Goal: Task Accomplishment & Management: Use online tool/utility

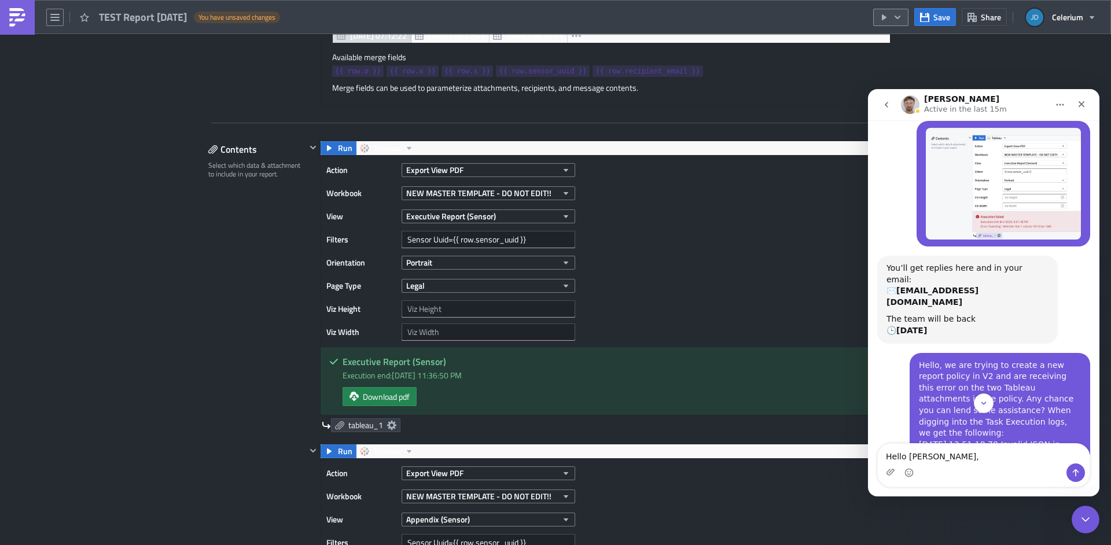
click at [905, 19] on button "button" at bounding box center [891, 17] width 35 height 17
click at [908, 45] on div "Send Just to Me" at bounding box center [927, 47] width 90 height 12
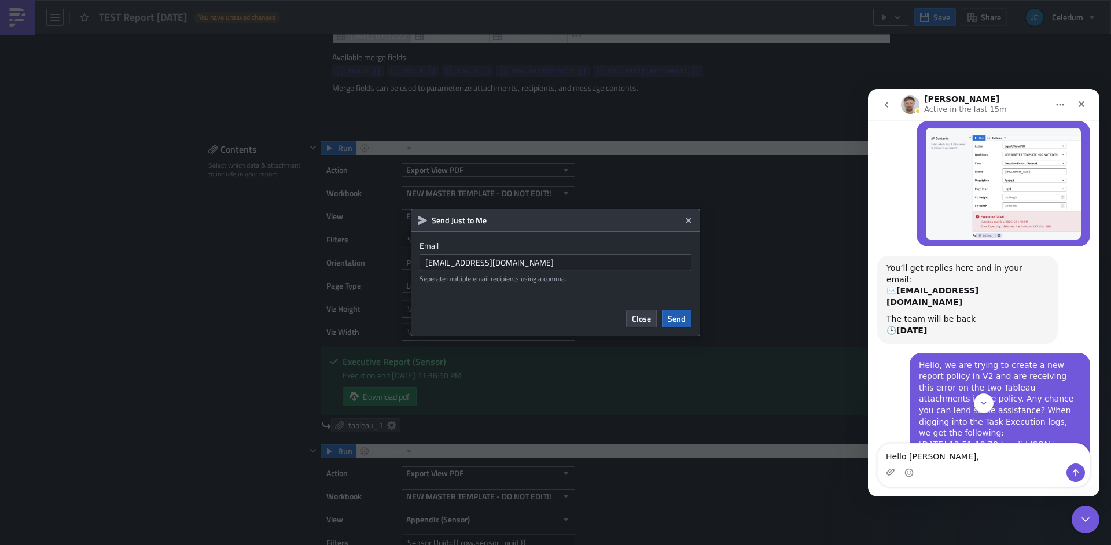
click at [674, 319] on span "Send" at bounding box center [677, 319] width 18 height 12
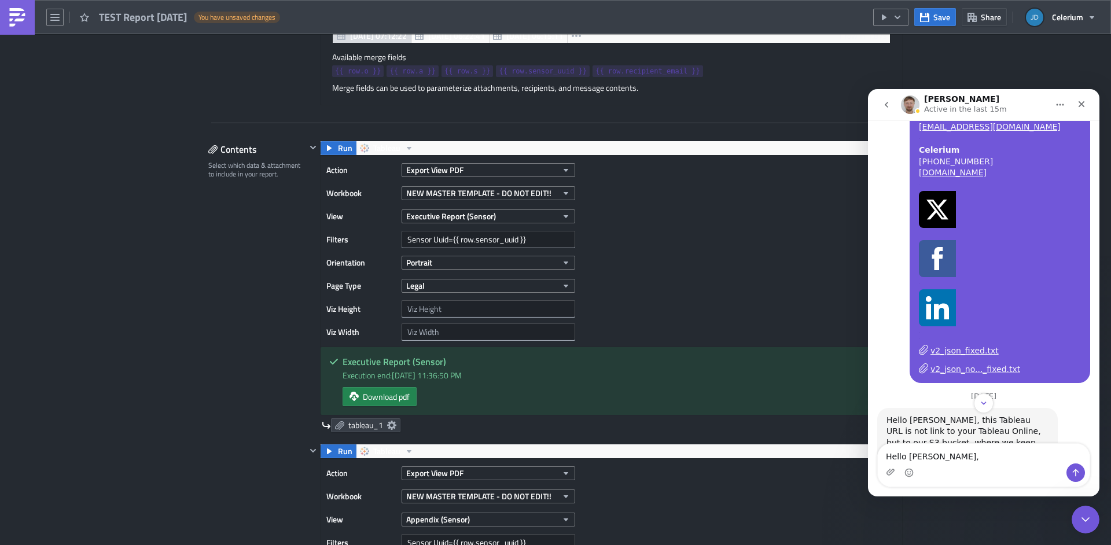
scroll to position [6744, 0]
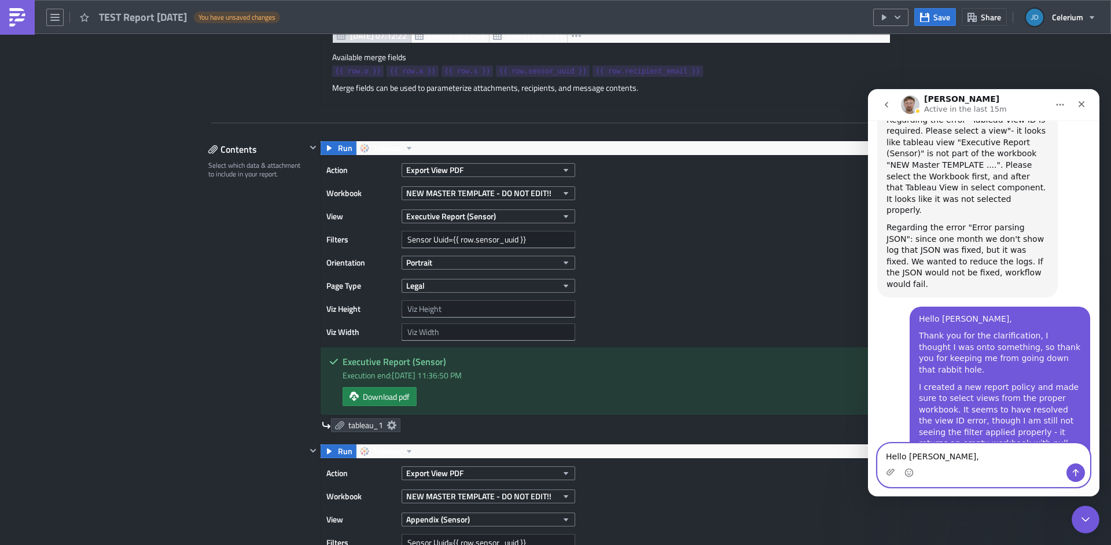
click at [936, 458] on textarea "Hello Lukasz," at bounding box center [984, 454] width 212 height 20
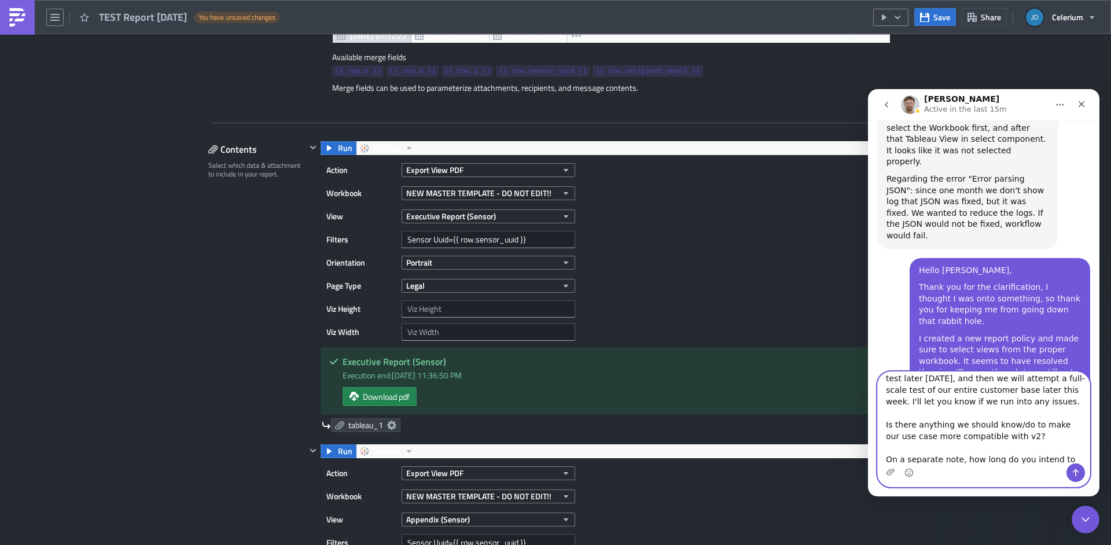
scroll to position [90, 0]
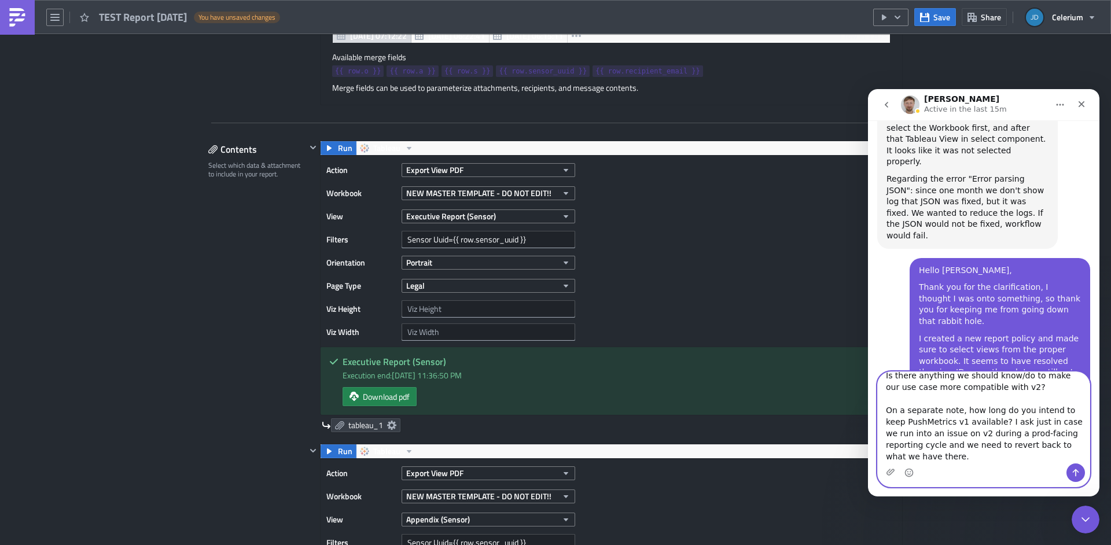
type textarea "Hello Lukasz, This worked! Thank you! I will perform a larger test later today,…"
click at [1070, 474] on button "Send a message…" at bounding box center [1076, 473] width 19 height 19
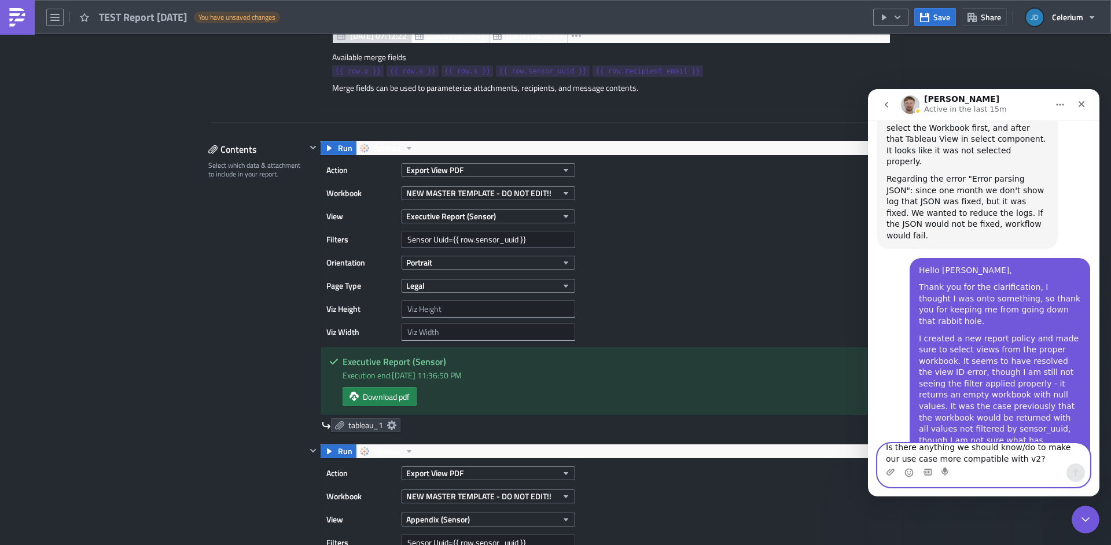
scroll to position [6947, 0]
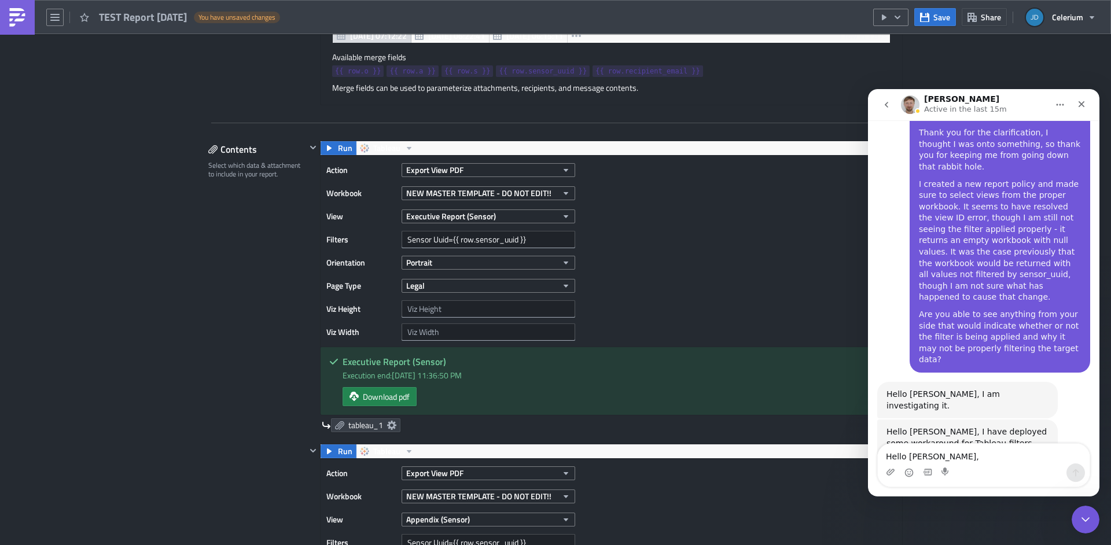
click at [197, 332] on div "Execution Log Edit " TEST Report 2025-10-14 " Draft Settings Configure the basi…" at bounding box center [556, 526] width 718 height 2246
click at [1086, 106] on icon "Close" at bounding box center [1081, 104] width 9 height 9
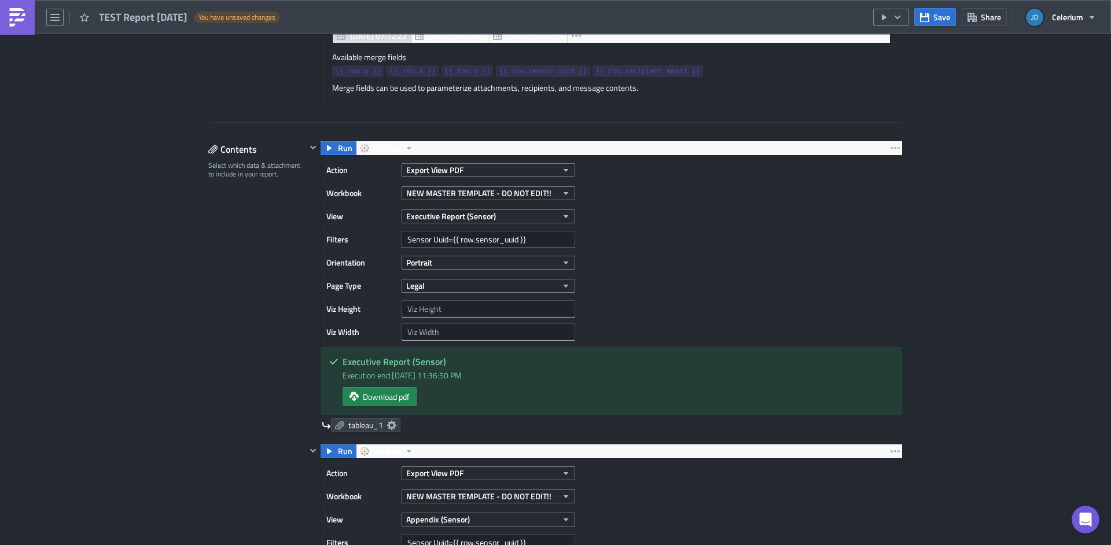
scroll to position [6946, 0]
click at [50, 22] on button "button" at bounding box center [54, 17] width 17 height 17
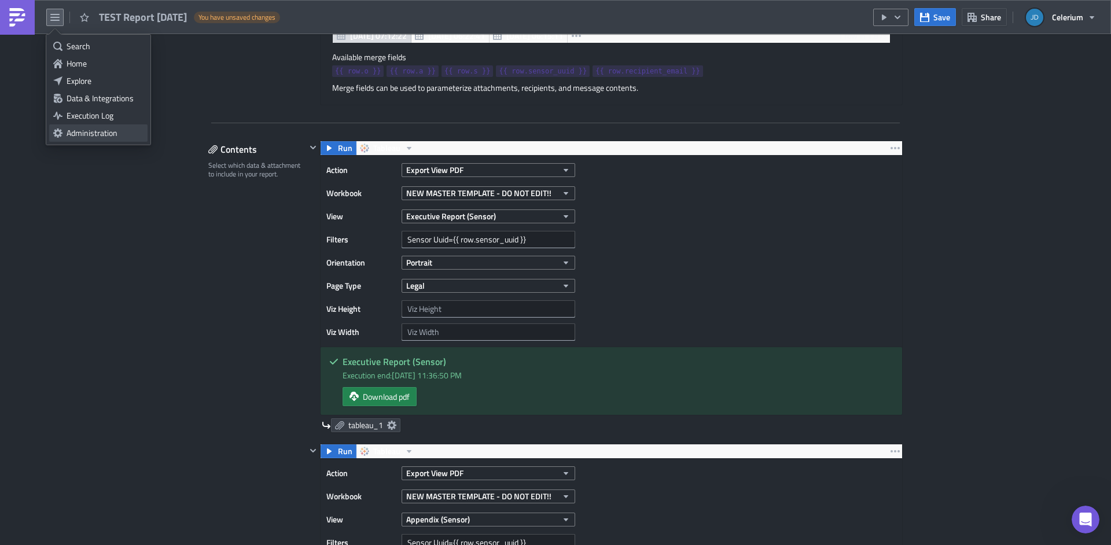
click at [90, 139] on link "Administration" at bounding box center [98, 132] width 98 height 17
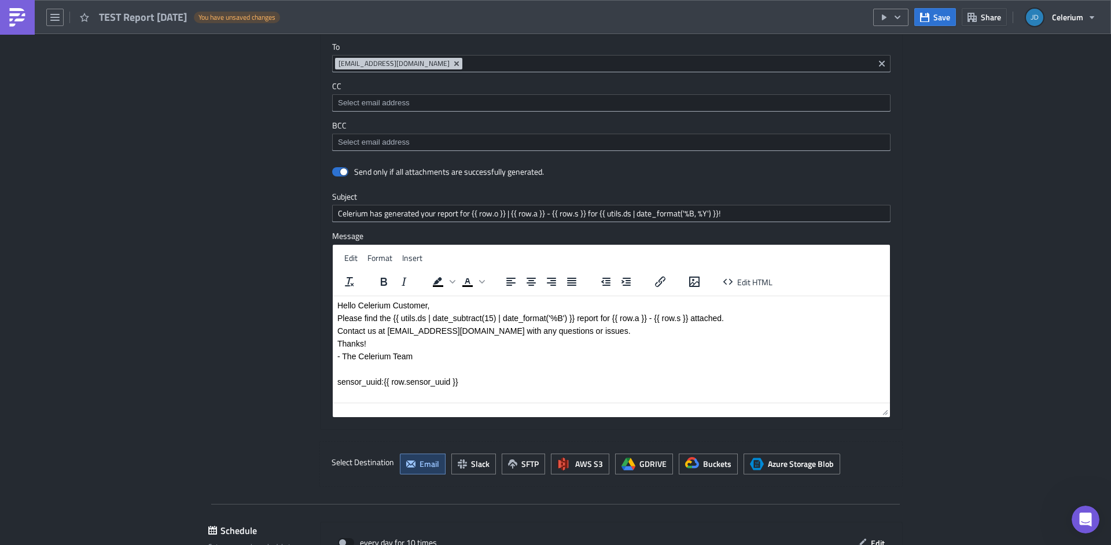
scroll to position [1736, 0]
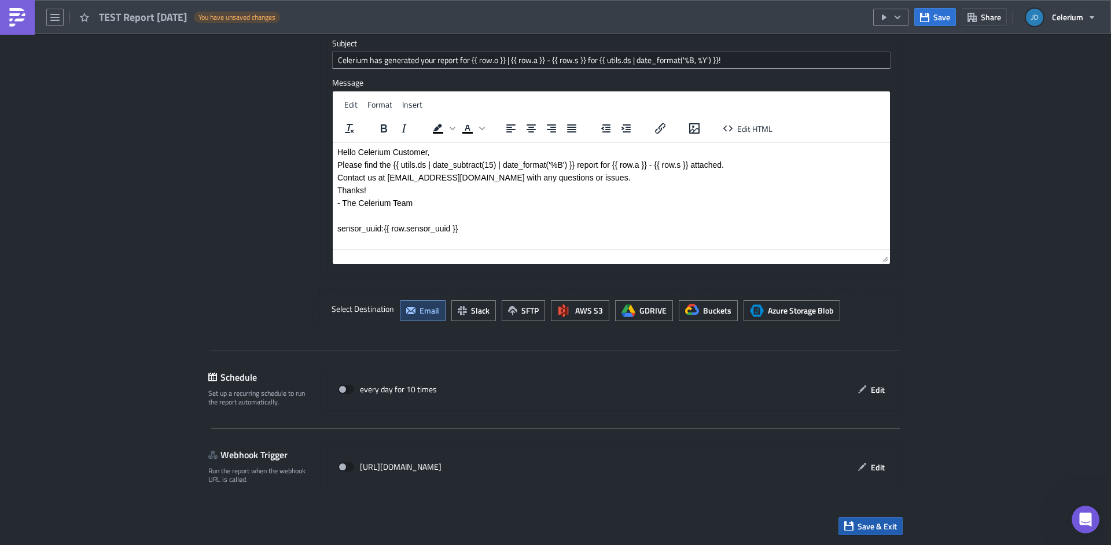
click at [880, 530] on span "Save & Exit" at bounding box center [877, 526] width 39 height 12
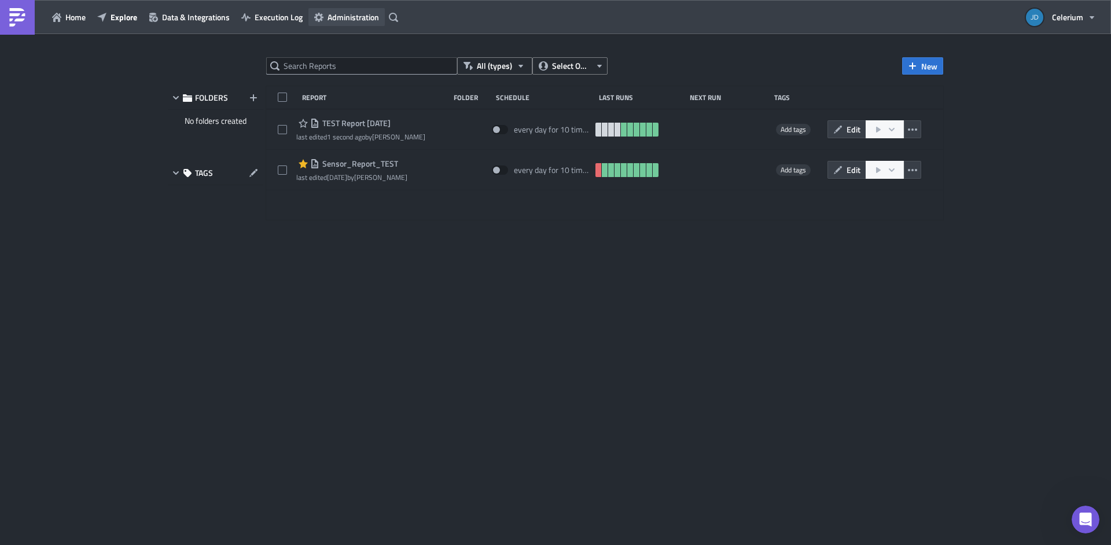
click at [342, 15] on span "Administration" at bounding box center [354, 17] width 52 height 12
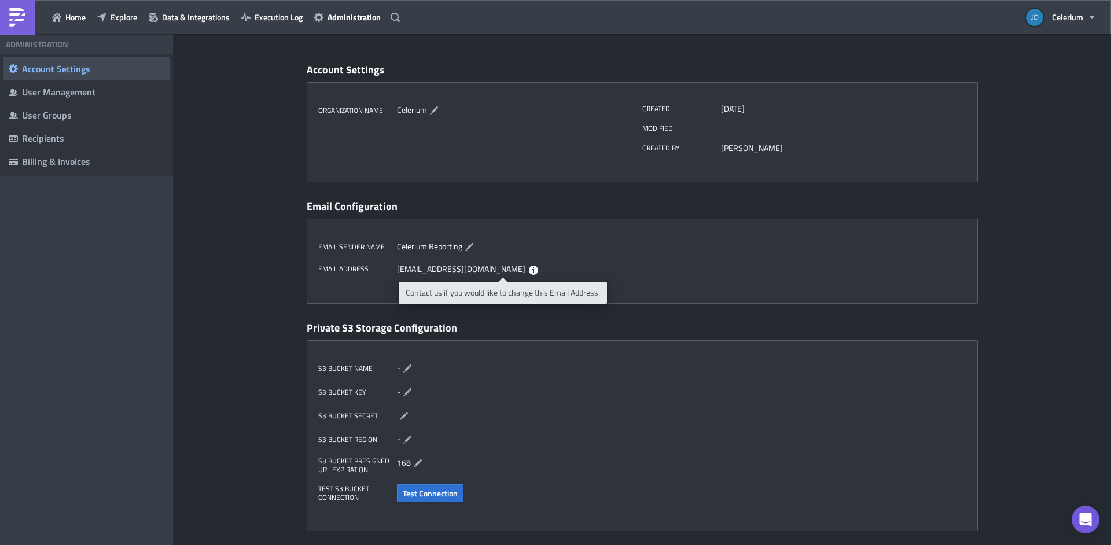
click at [529, 274] on icon at bounding box center [533, 270] width 9 height 9
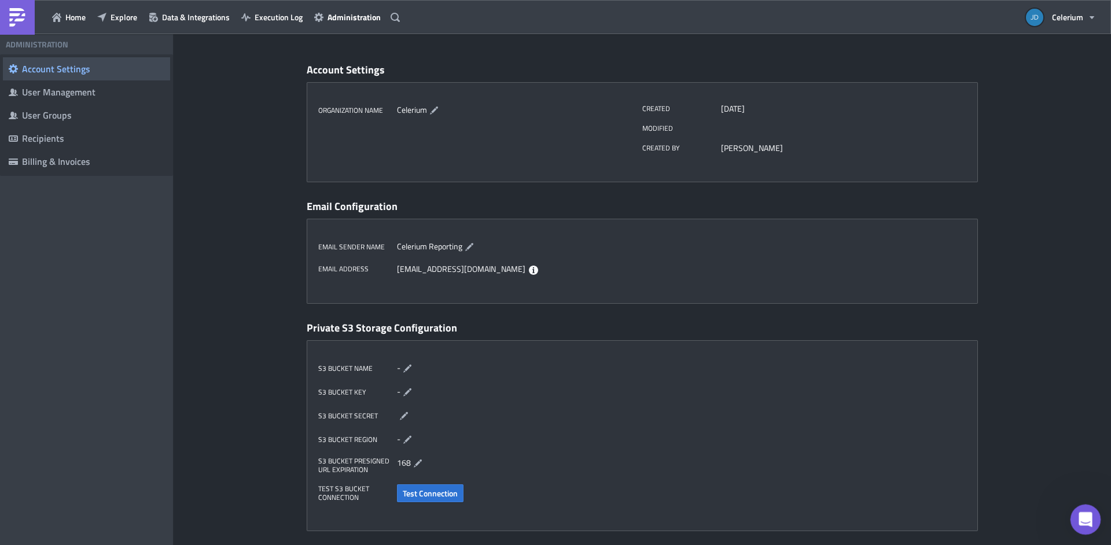
click at [1074, 514] on div "Open Intercom Messenger" at bounding box center [1084, 518] width 38 height 38
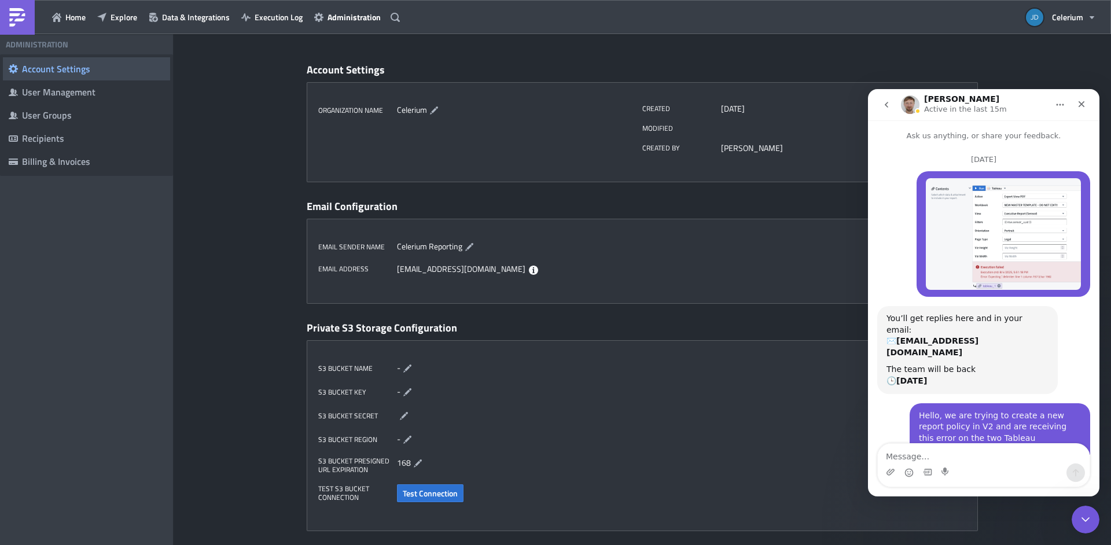
scroll to position [6947, 0]
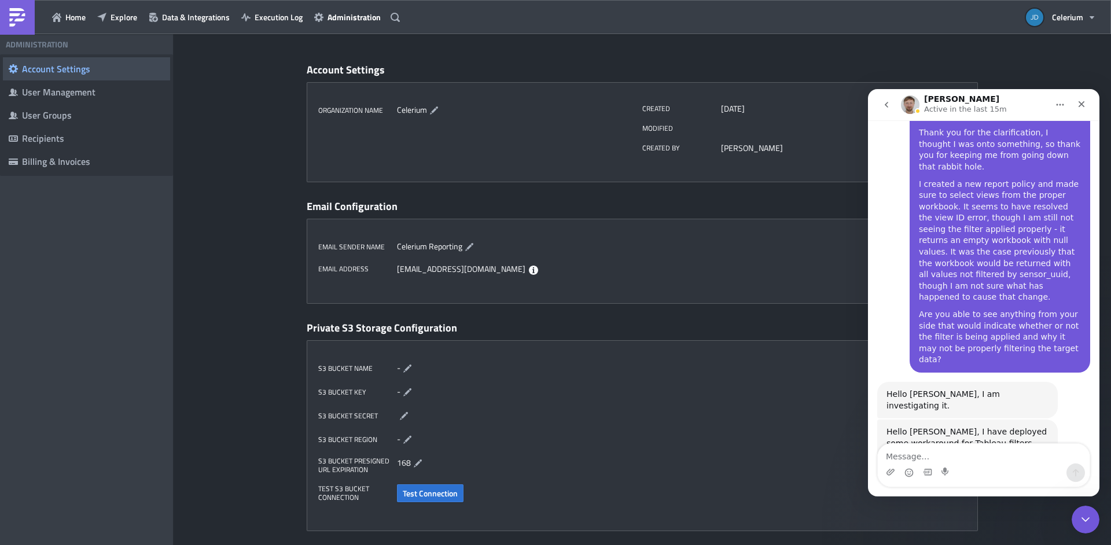
click at [1019, 464] on div "Intercom messenger" at bounding box center [984, 473] width 212 height 19
click at [991, 457] on textarea "Message…" at bounding box center [984, 454] width 212 height 20
type textarea "l"
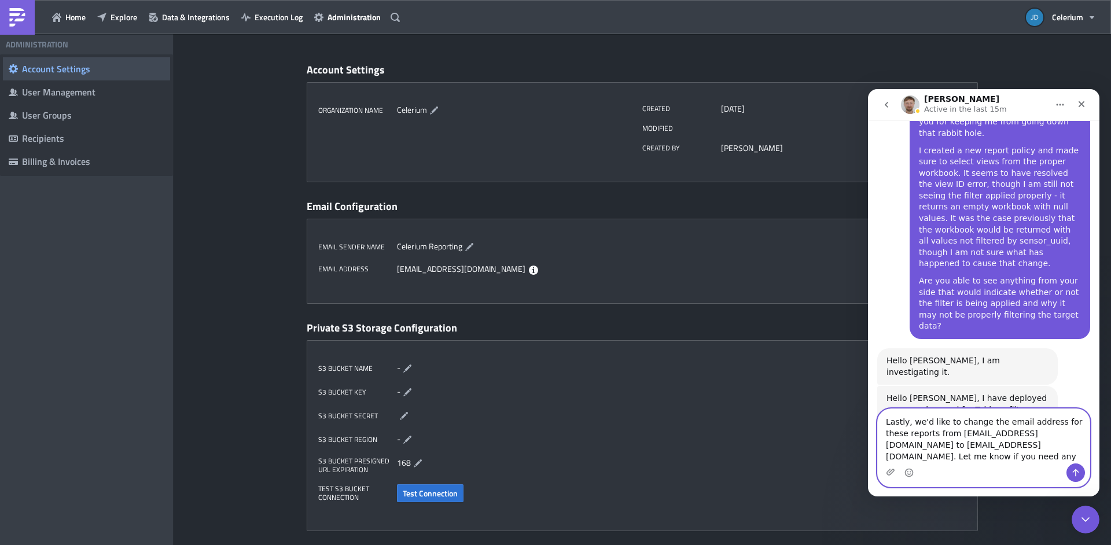
scroll to position [6982, 0]
type textarea "Lastly, we'd like to change the email address for these reports from do-not-rep…"
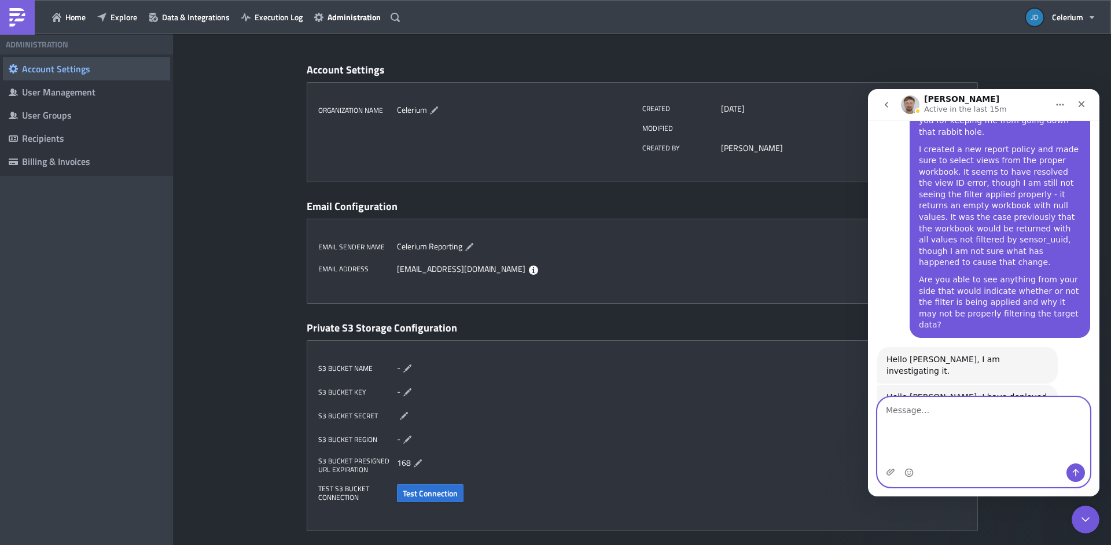
scroll to position [7030, 0]
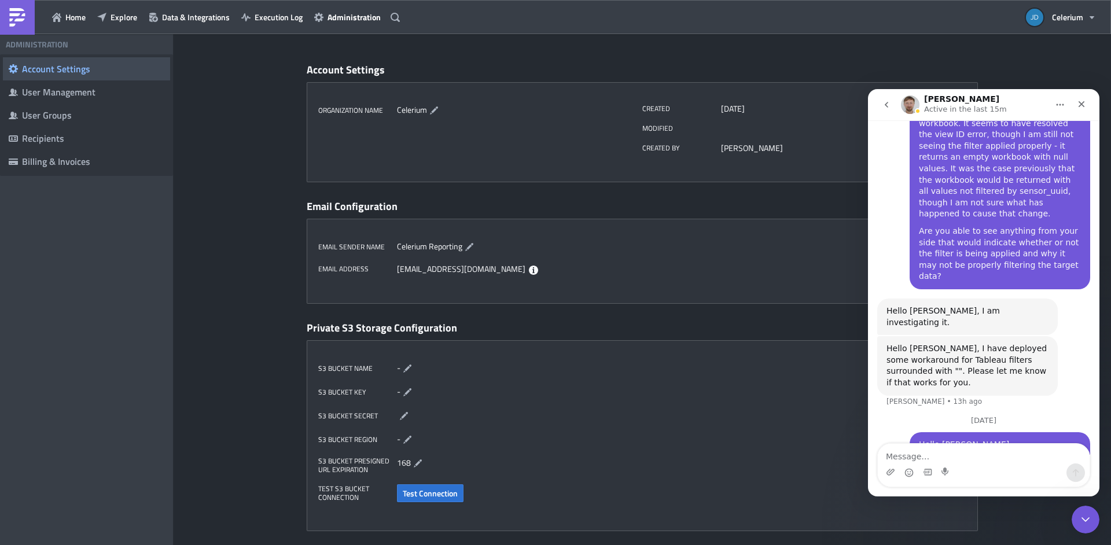
click at [661, 395] on div "S3 Bucket Name - S3 Bucket Key - S3 Bucket Secret S3 Bucket Region - S3 Bucket …" at bounding box center [643, 435] width 672 height 191
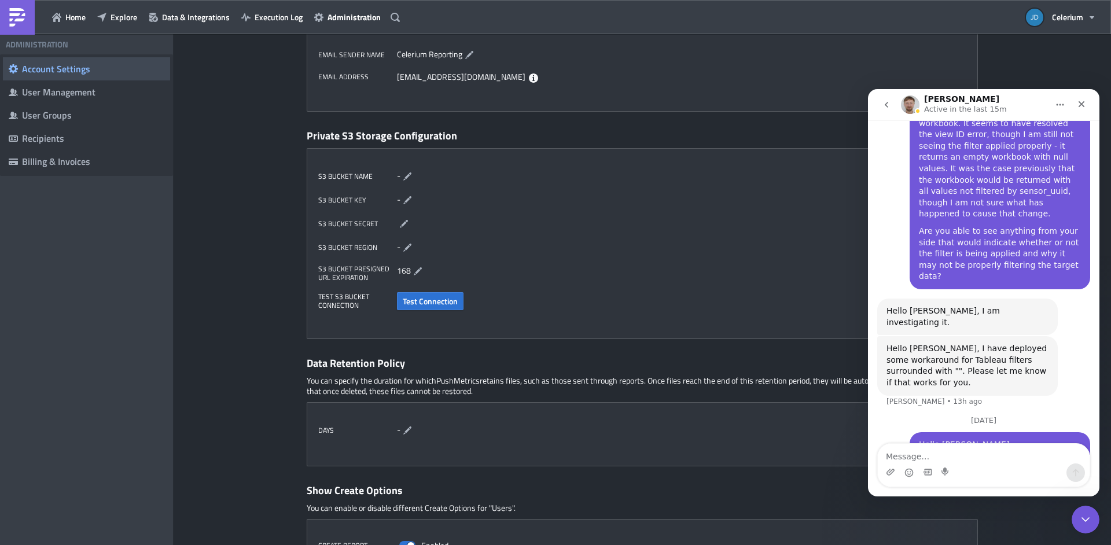
scroll to position [200, 0]
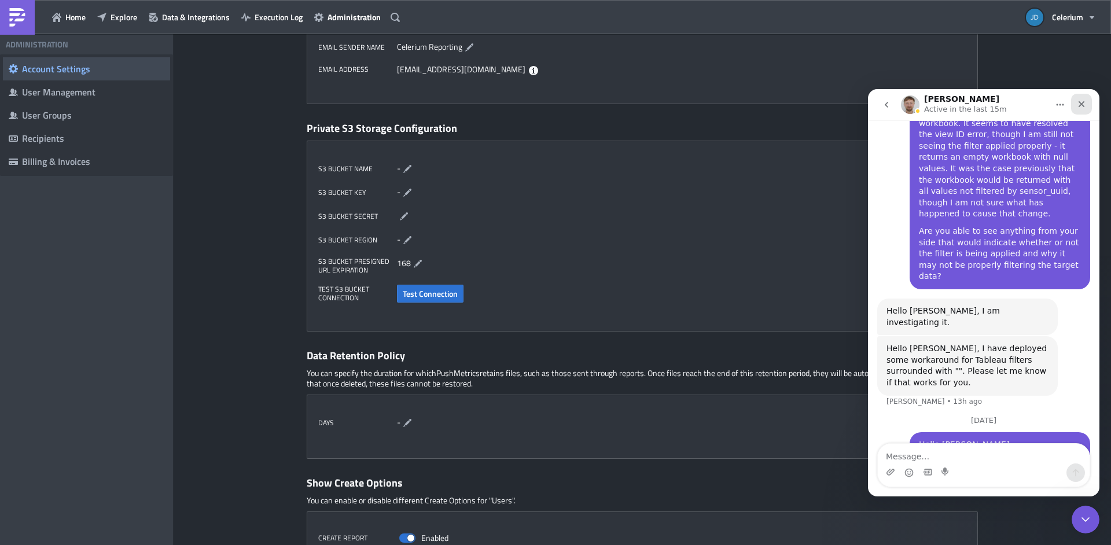
click at [1078, 101] on icon "Close" at bounding box center [1081, 104] width 9 height 9
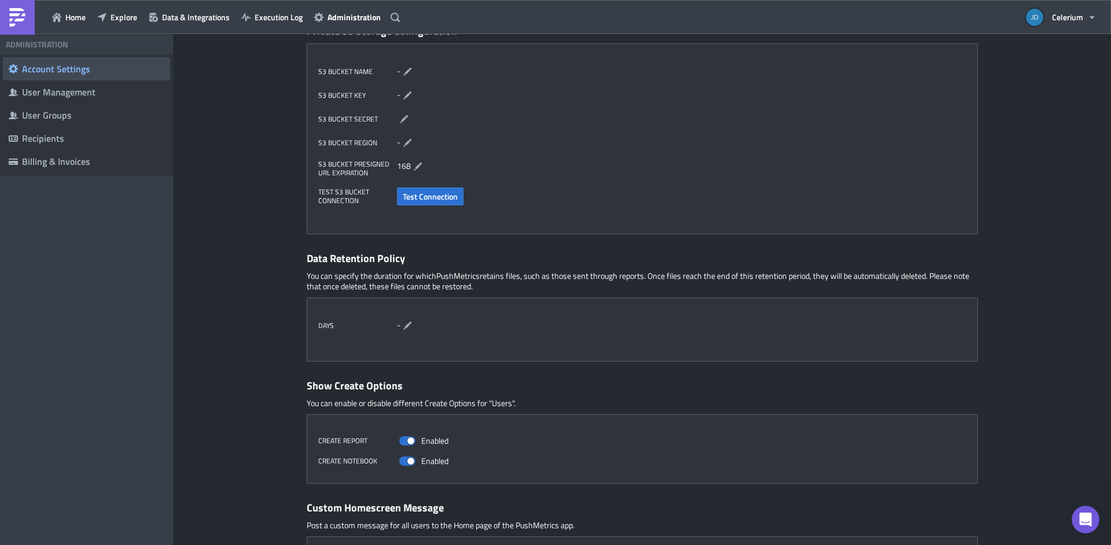
scroll to position [360, 0]
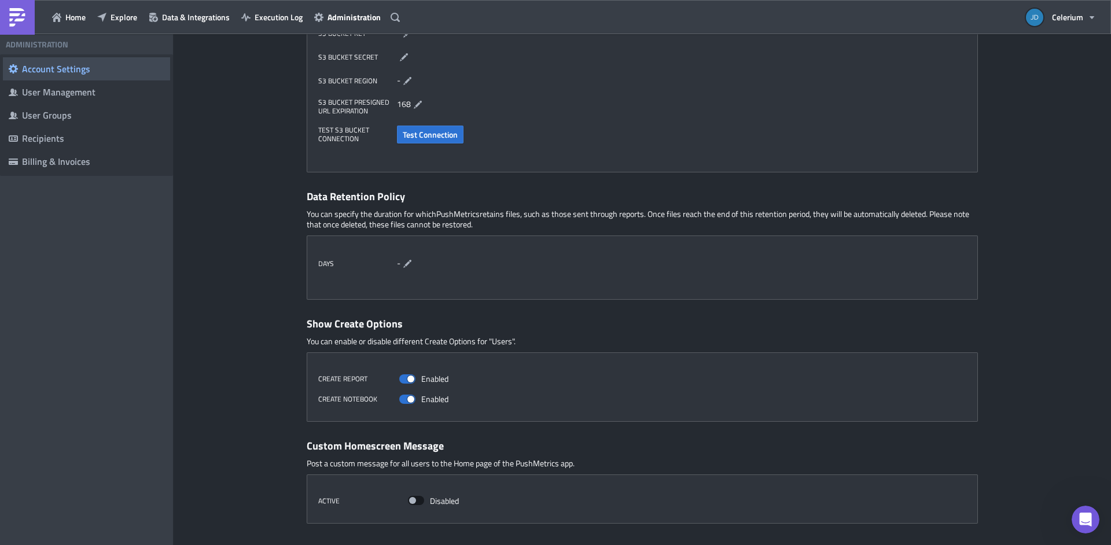
click at [410, 502] on span at bounding box center [416, 500] width 16 height 9
click at [410, 502] on input "Disabled" at bounding box center [414, 502] width 8 height 8
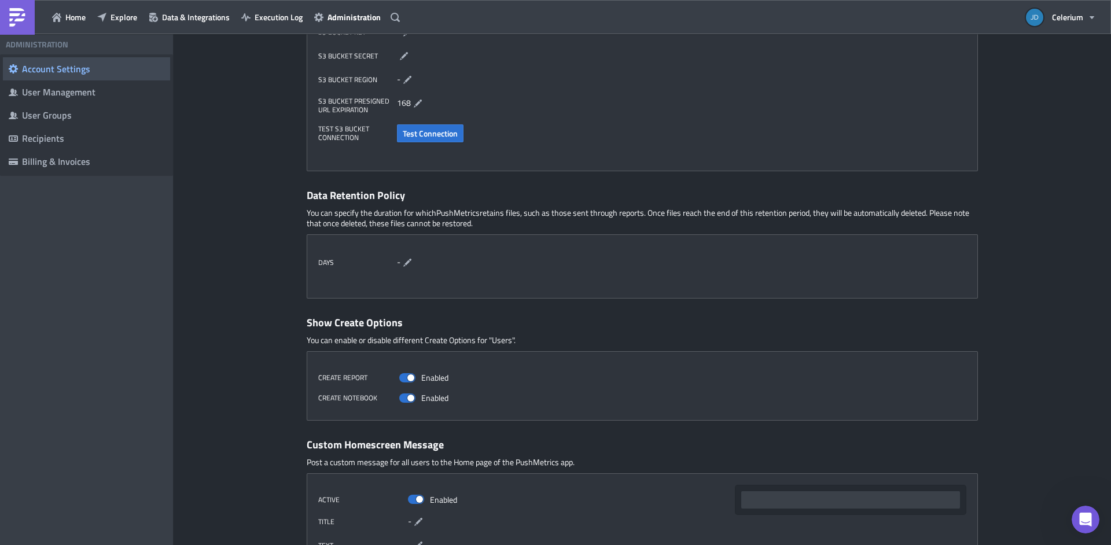
scroll to position [494, 0]
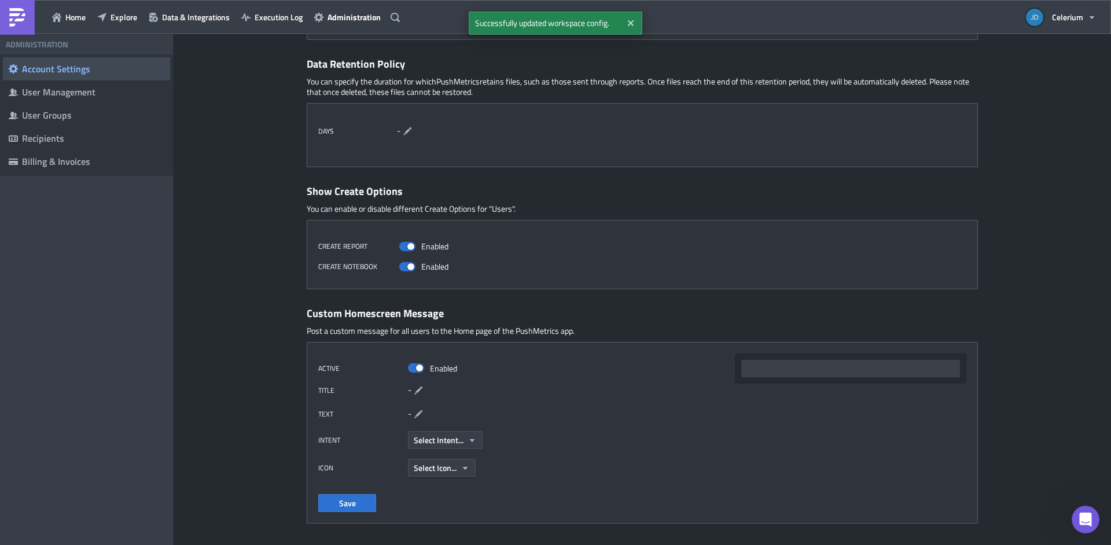
click at [749, 362] on div at bounding box center [851, 368] width 219 height 17
click at [468, 436] on icon "button" at bounding box center [472, 440] width 9 height 9
click at [417, 369] on span at bounding box center [416, 368] width 16 height 9
click at [417, 369] on input "Enabled" at bounding box center [414, 369] width 8 height 8
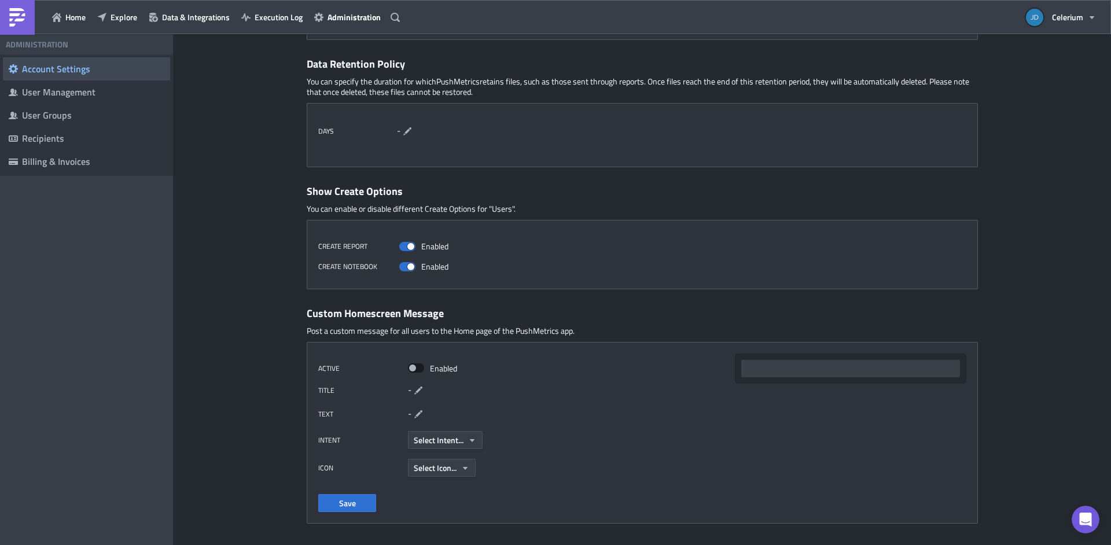
checkbox input "false"
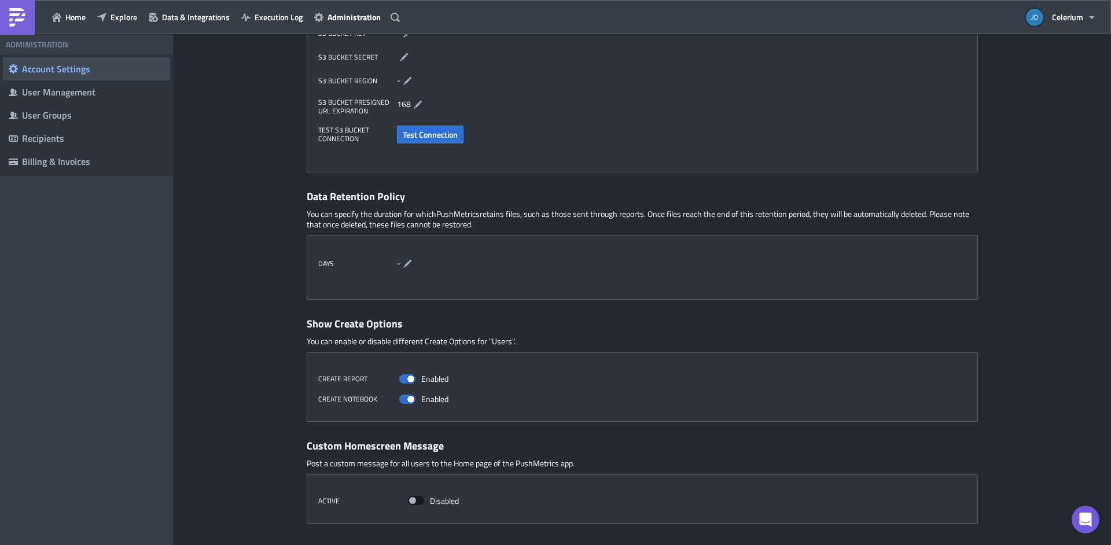
scroll to position [360, 0]
click at [109, 88] on div "User Management" at bounding box center [93, 92] width 142 height 12
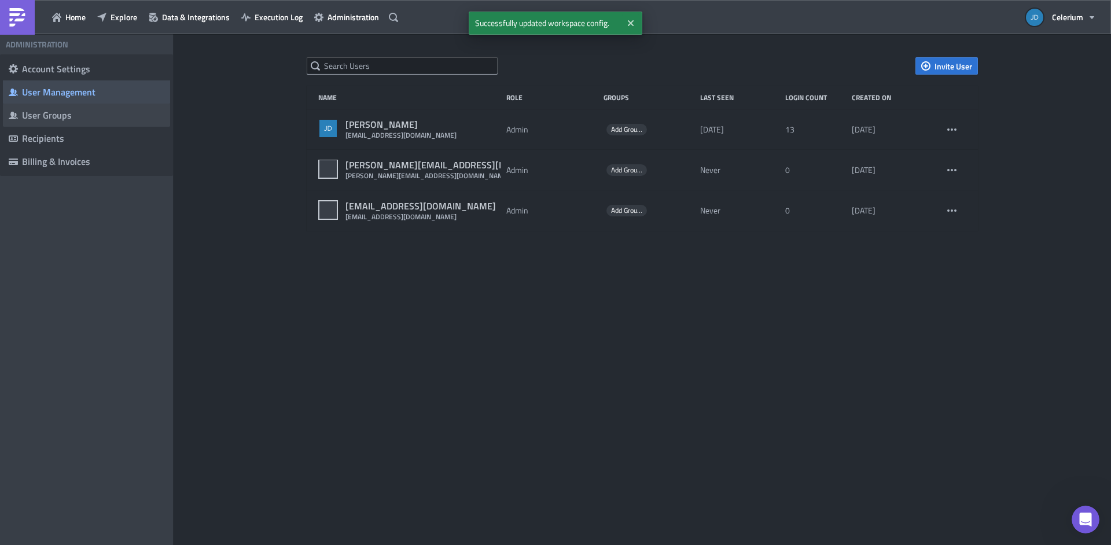
click at [109, 113] on div "User Groups" at bounding box center [93, 115] width 142 height 12
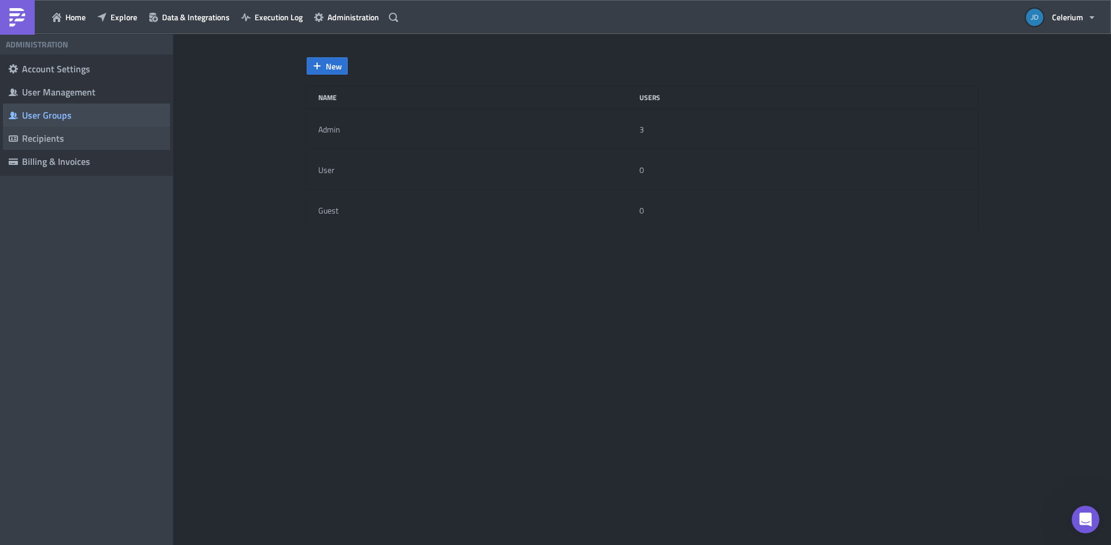
click at [72, 144] on span "Recipients" at bounding box center [86, 138] width 167 height 23
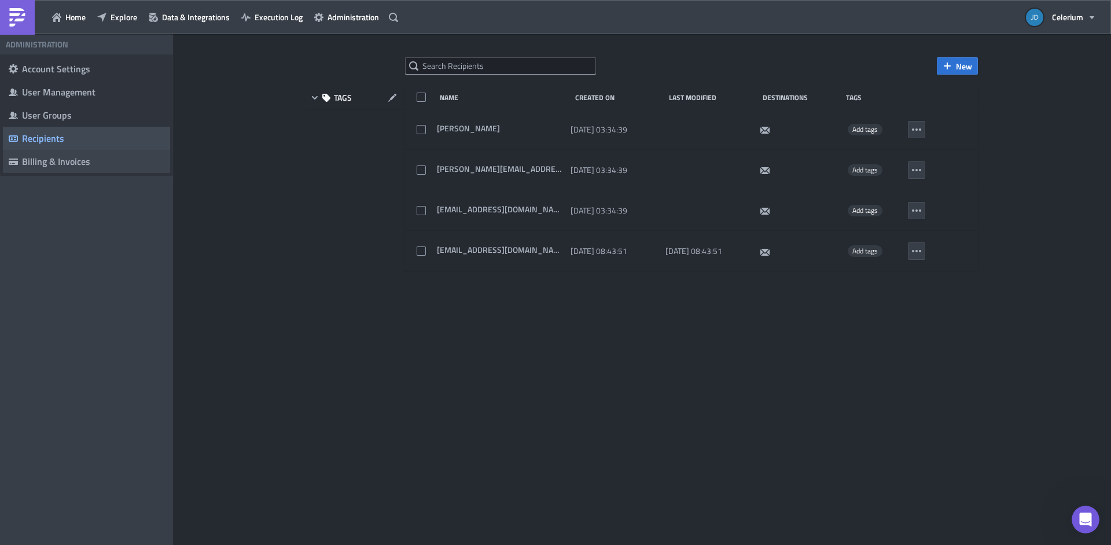
click at [73, 160] on div "Billing & Invoices" at bounding box center [93, 162] width 142 height 12
click at [195, 19] on span "Data & Integrations" at bounding box center [196, 17] width 68 height 12
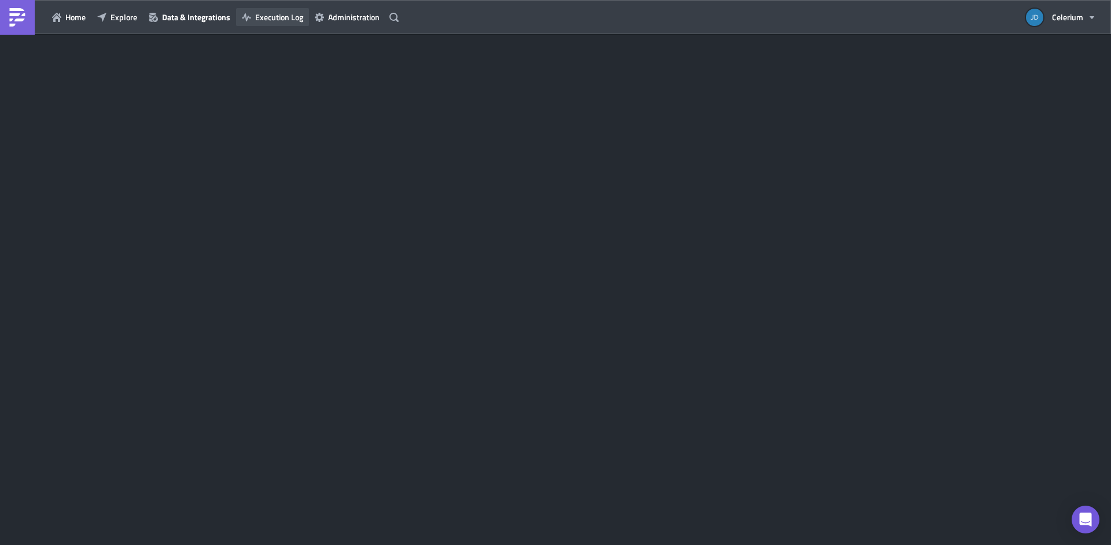
click at [270, 24] on button "Execution Log" at bounding box center [272, 17] width 73 height 18
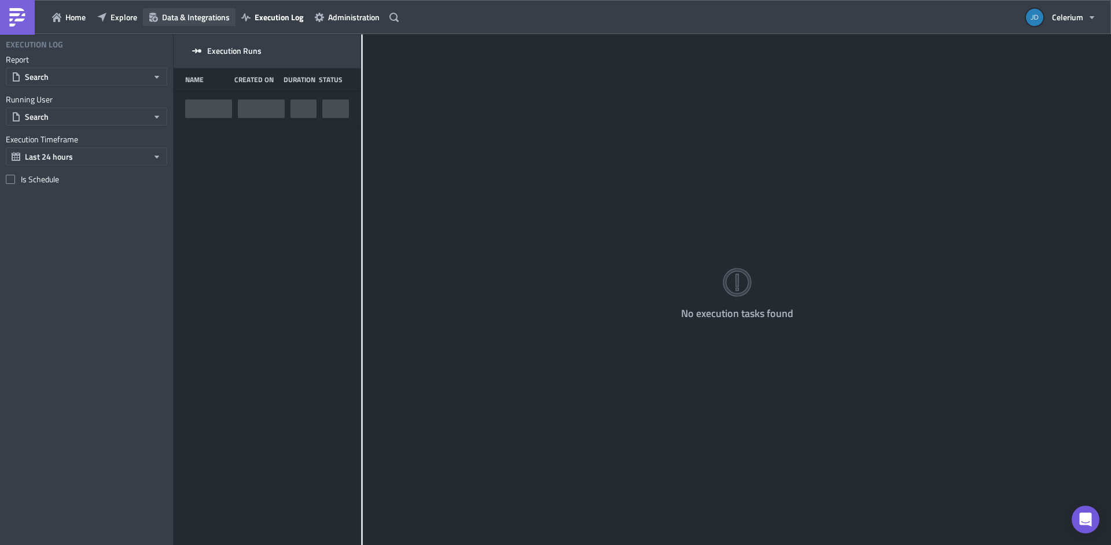
click at [162, 25] on button "Data & Integrations" at bounding box center [189, 17] width 93 height 18
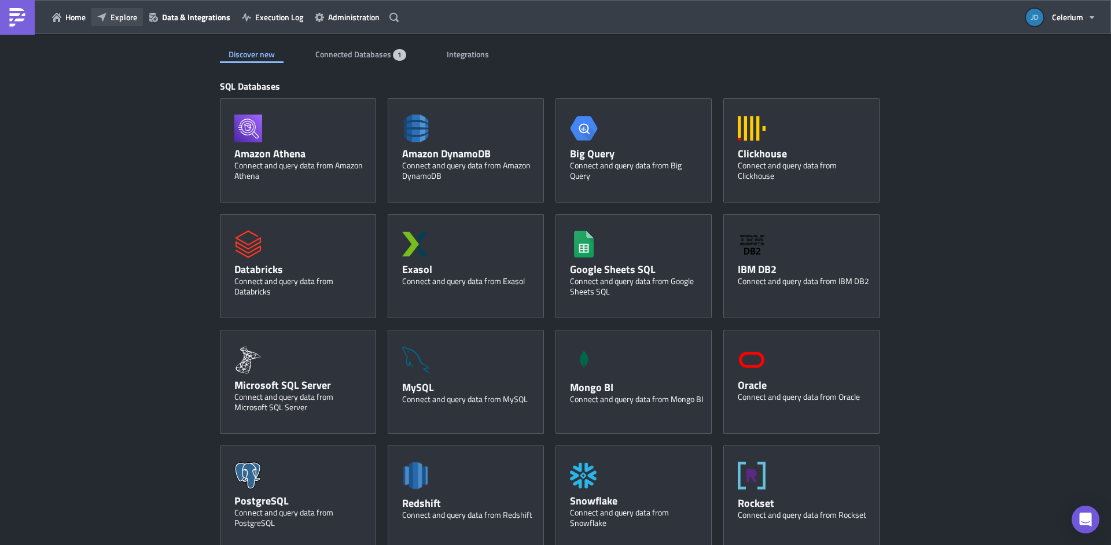
click at [125, 22] on span "Explore" at bounding box center [124, 17] width 27 height 12
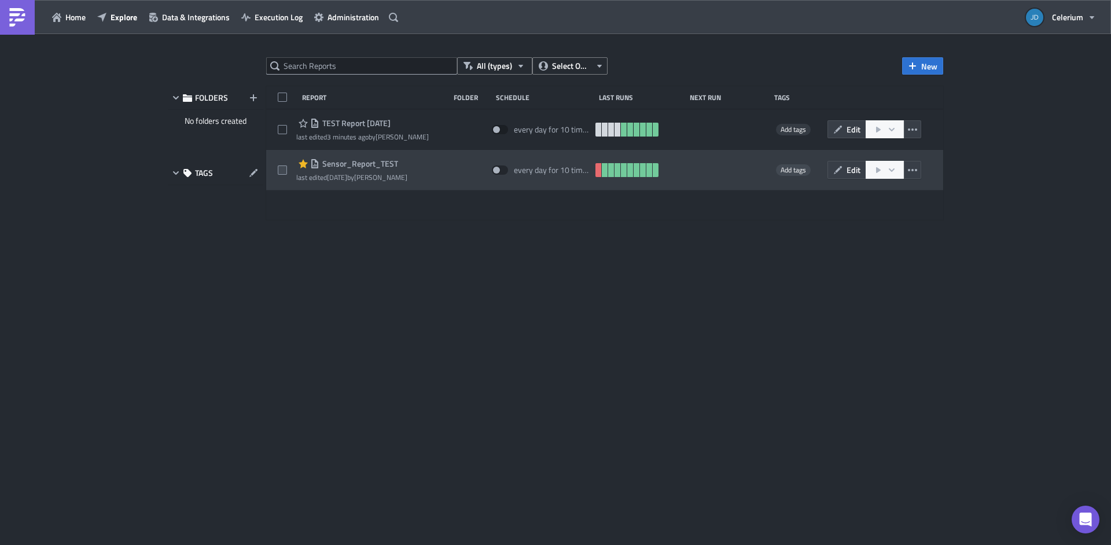
click at [280, 168] on span at bounding box center [282, 170] width 9 height 9
click at [280, 168] on input "checkbox" at bounding box center [284, 171] width 8 height 8
checkbox input "true"
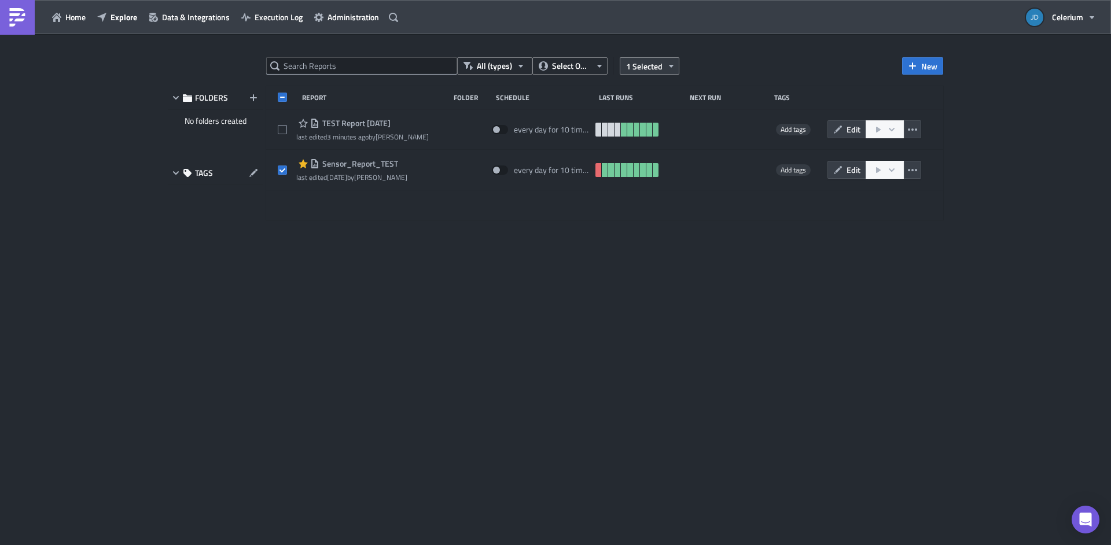
click at [638, 65] on span "1 Selected" at bounding box center [644, 66] width 36 height 12
click at [577, 76] on div "Remove selected" at bounding box center [559, 78] width 77 height 12
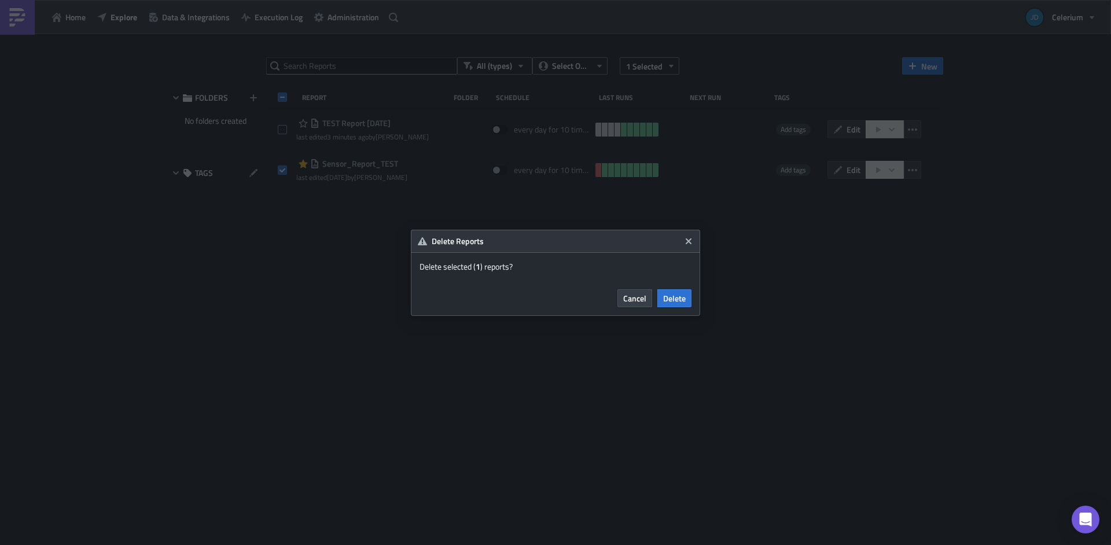
click at [692, 298] on div "Cancel Delete" at bounding box center [555, 298] width 289 height 35
click at [685, 299] on span "Delete" at bounding box center [674, 298] width 23 height 12
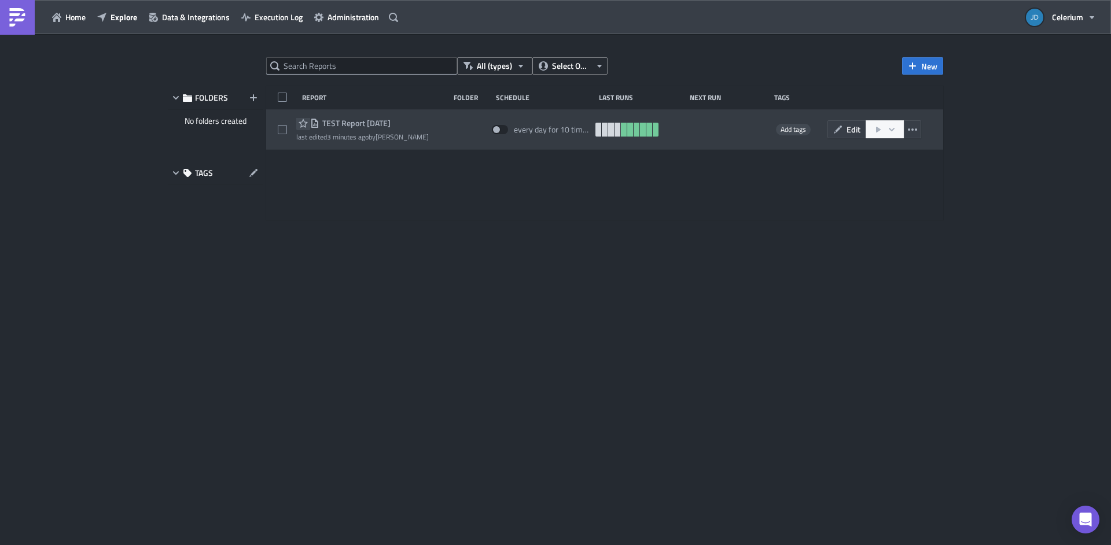
click at [300, 124] on icon "button" at bounding box center [303, 123] width 9 height 9
click at [344, 124] on span "TEST Report [DATE]" at bounding box center [355, 123] width 71 height 10
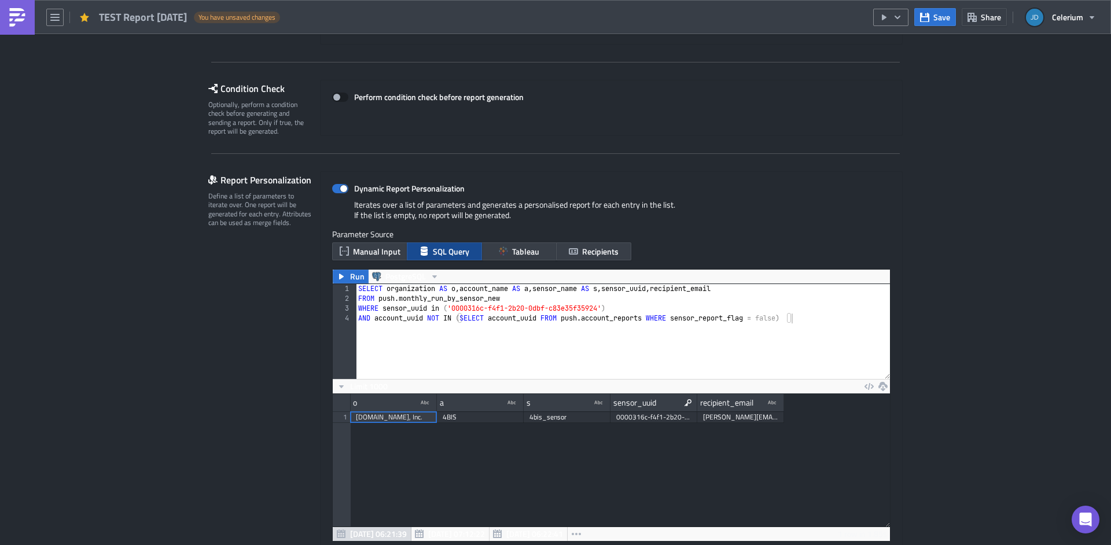
type textarea "WHERE sensor_uuid in ('0000316c-f4f1-2b20-0dbf-c83e35f35924')"
drag, startPoint x: 608, startPoint y: 309, endPoint x: 441, endPoint y: 313, distance: 167.4
click at [441, 313] on div "SELECT organization AS o , account_name AS a , sensor_name AS s , sensor_uuid ,…" at bounding box center [623, 341] width 534 height 115
paste textarea
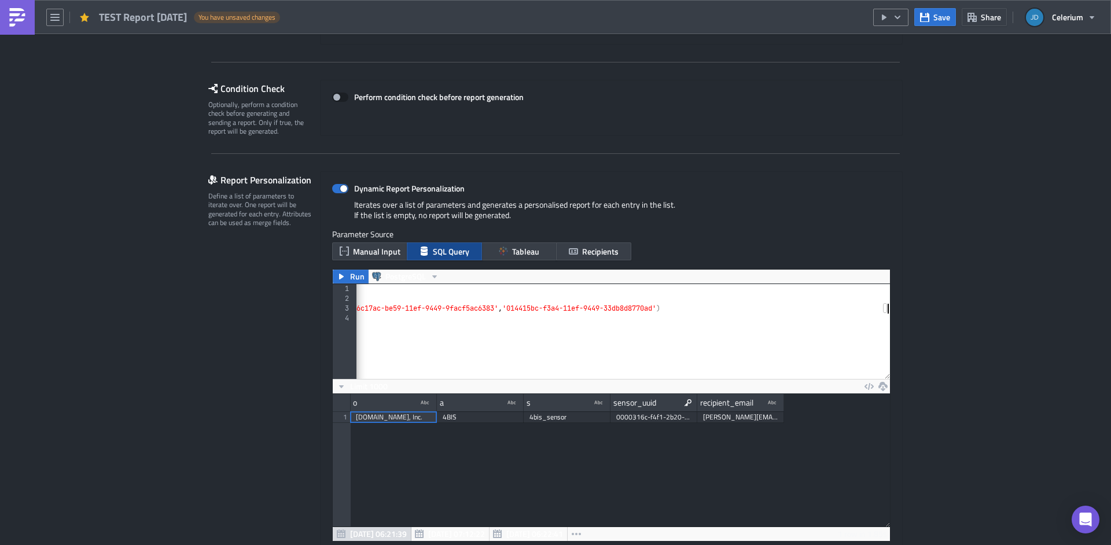
scroll to position [147, 0]
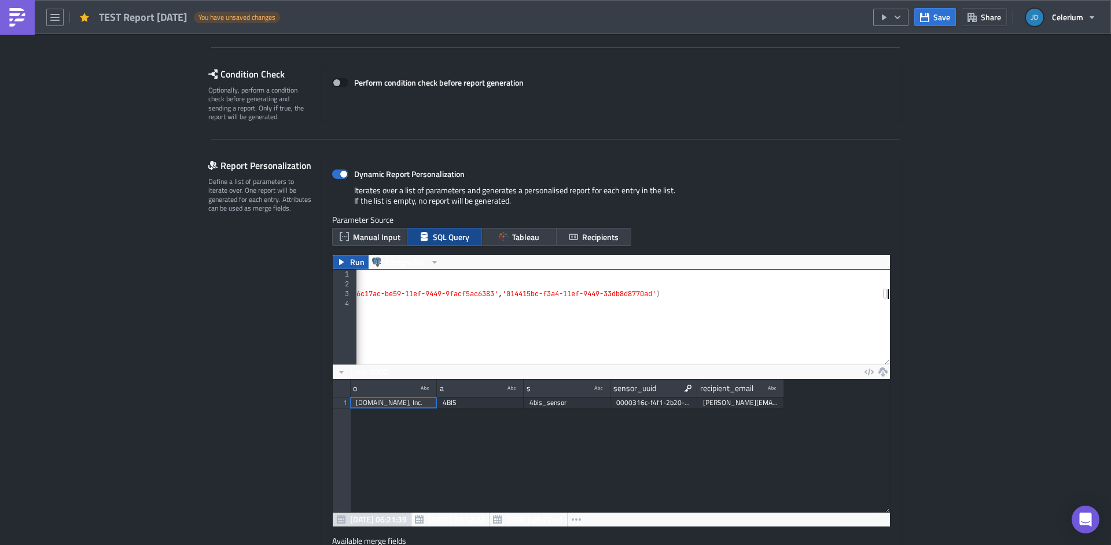
click at [339, 263] on icon "button" at bounding box center [341, 262] width 5 height 6
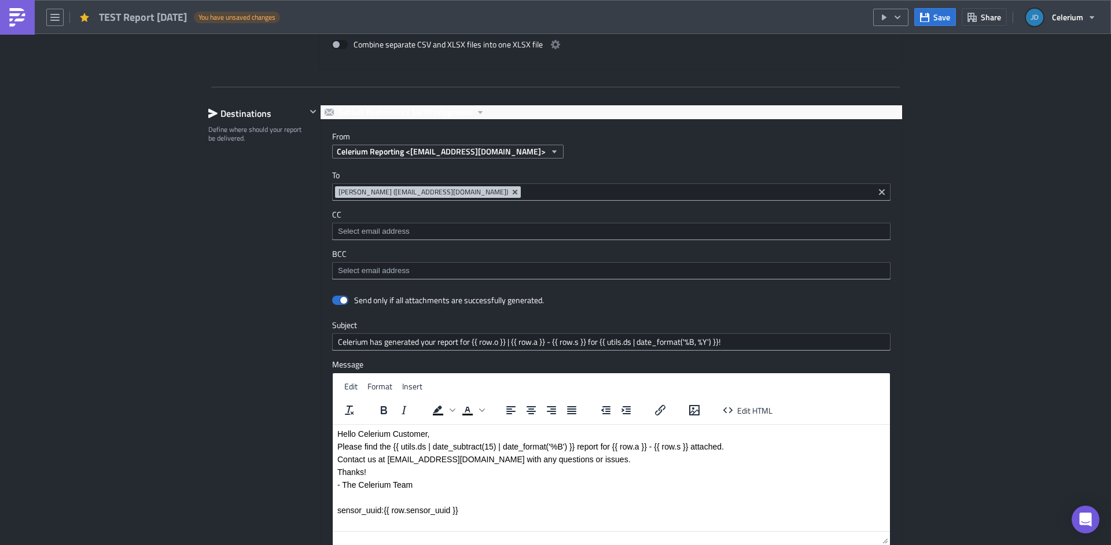
scroll to position [1736, 0]
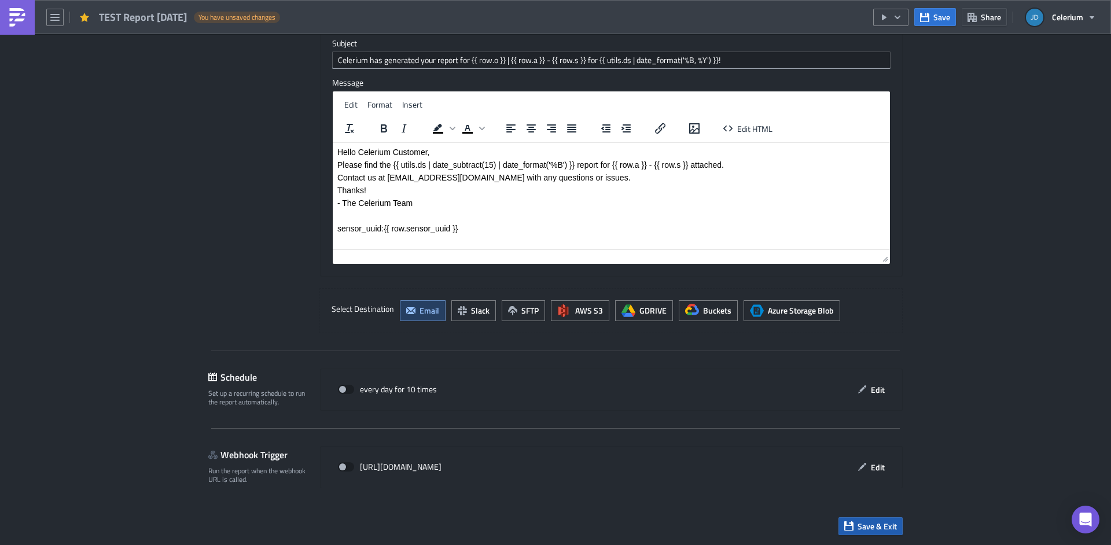
click at [881, 521] on span "Save & Exit" at bounding box center [877, 526] width 39 height 12
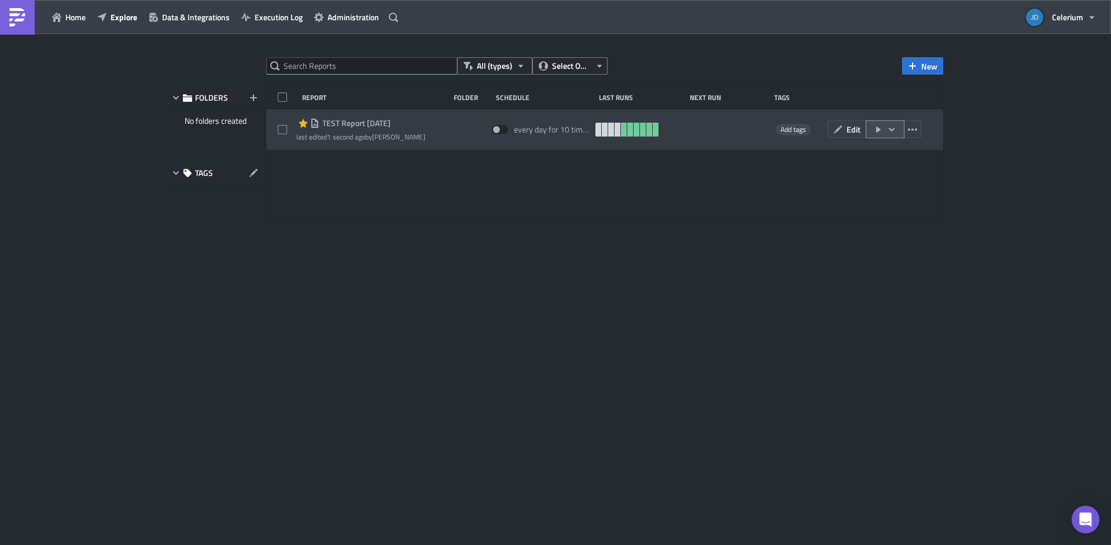
click at [890, 129] on icon "button" at bounding box center [891, 129] width 9 height 9
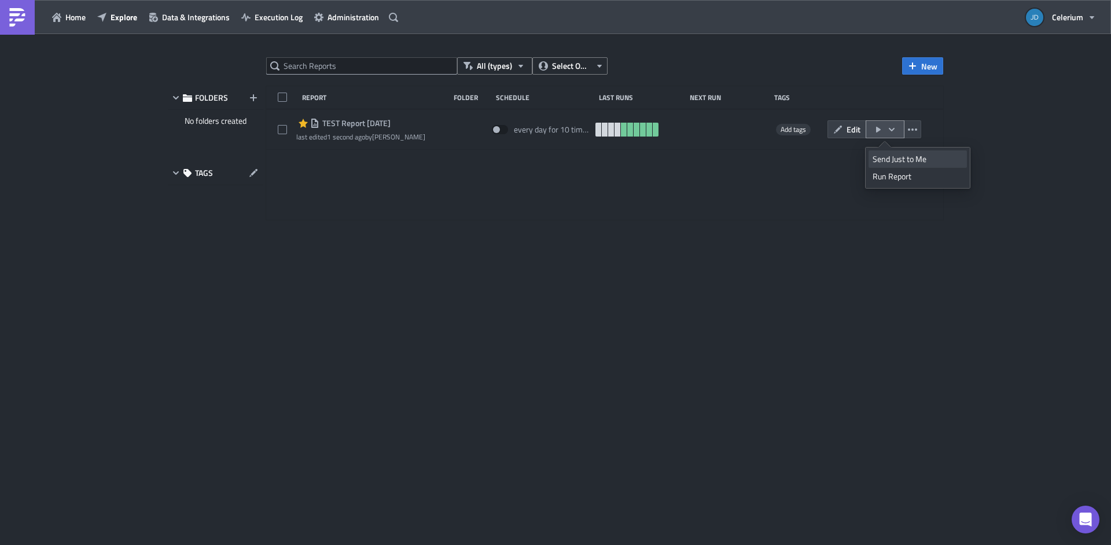
click at [889, 156] on div "Send Just to Me" at bounding box center [918, 159] width 90 height 12
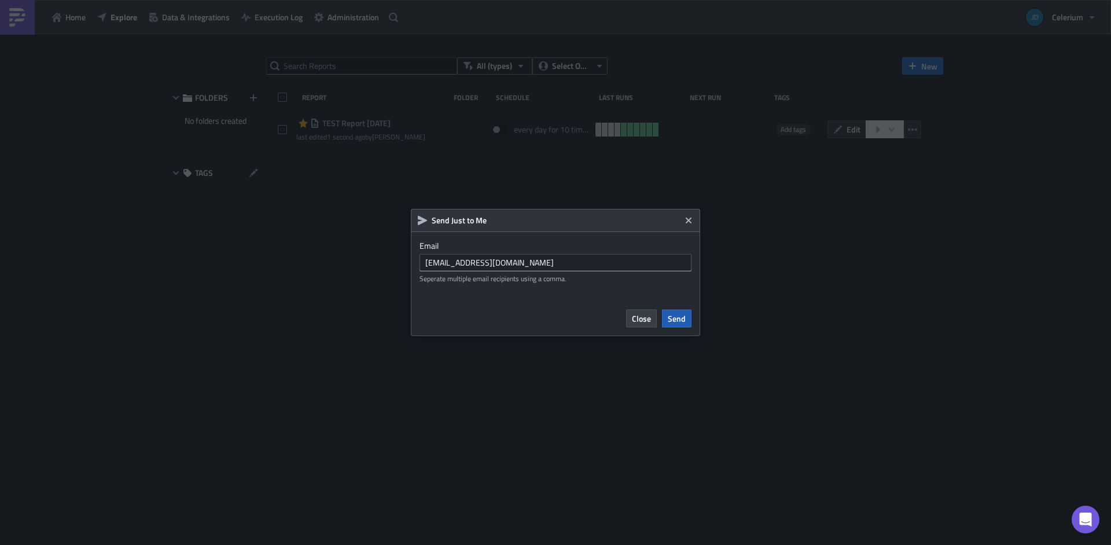
click at [680, 318] on span "Send" at bounding box center [677, 319] width 18 height 12
